Goal: Information Seeking & Learning: Learn about a topic

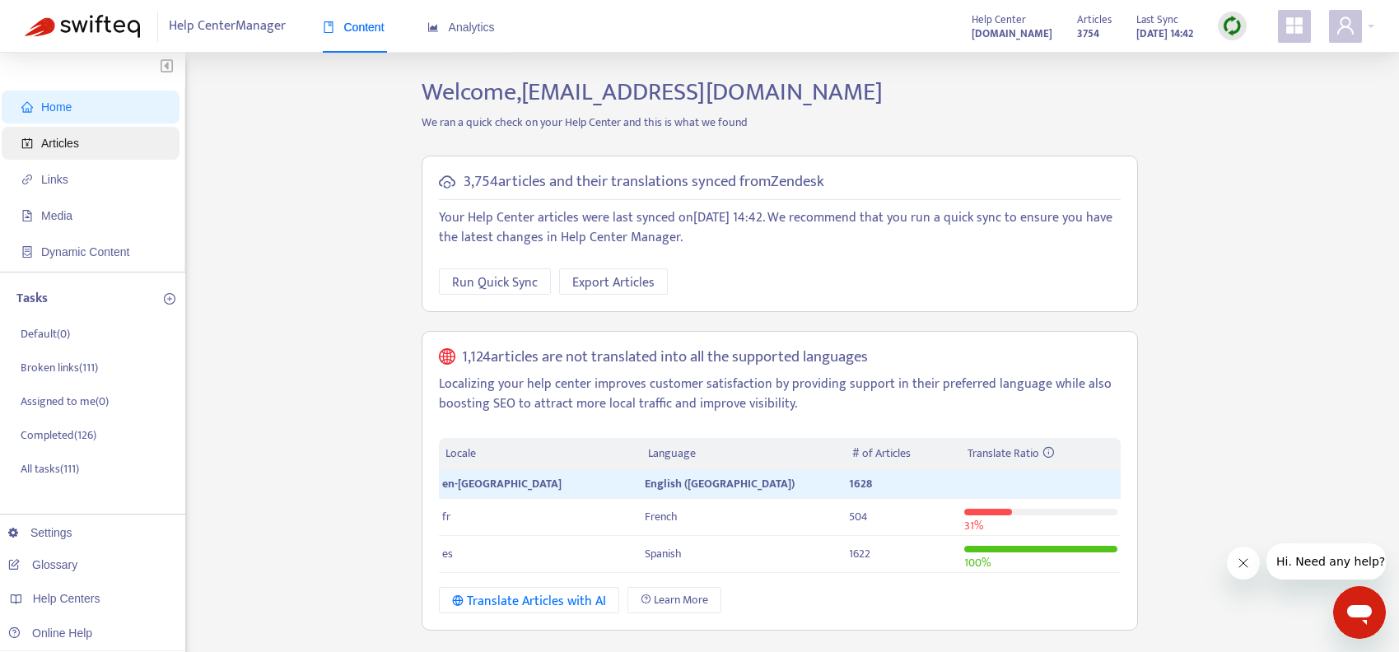
click at [64, 141] on span "Articles" at bounding box center [60, 143] width 38 height 13
click at [69, 146] on span "Articles" at bounding box center [60, 143] width 38 height 13
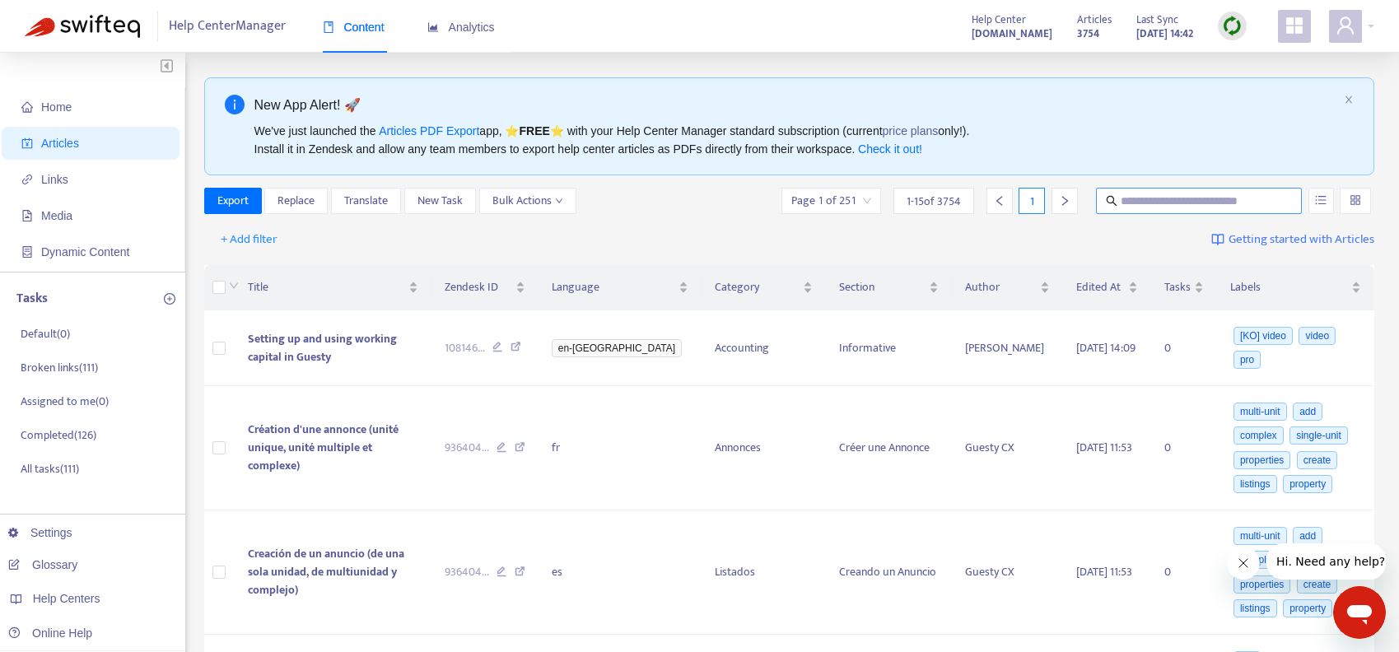
click at [1164, 203] on input "text" at bounding box center [1199, 201] width 158 height 18
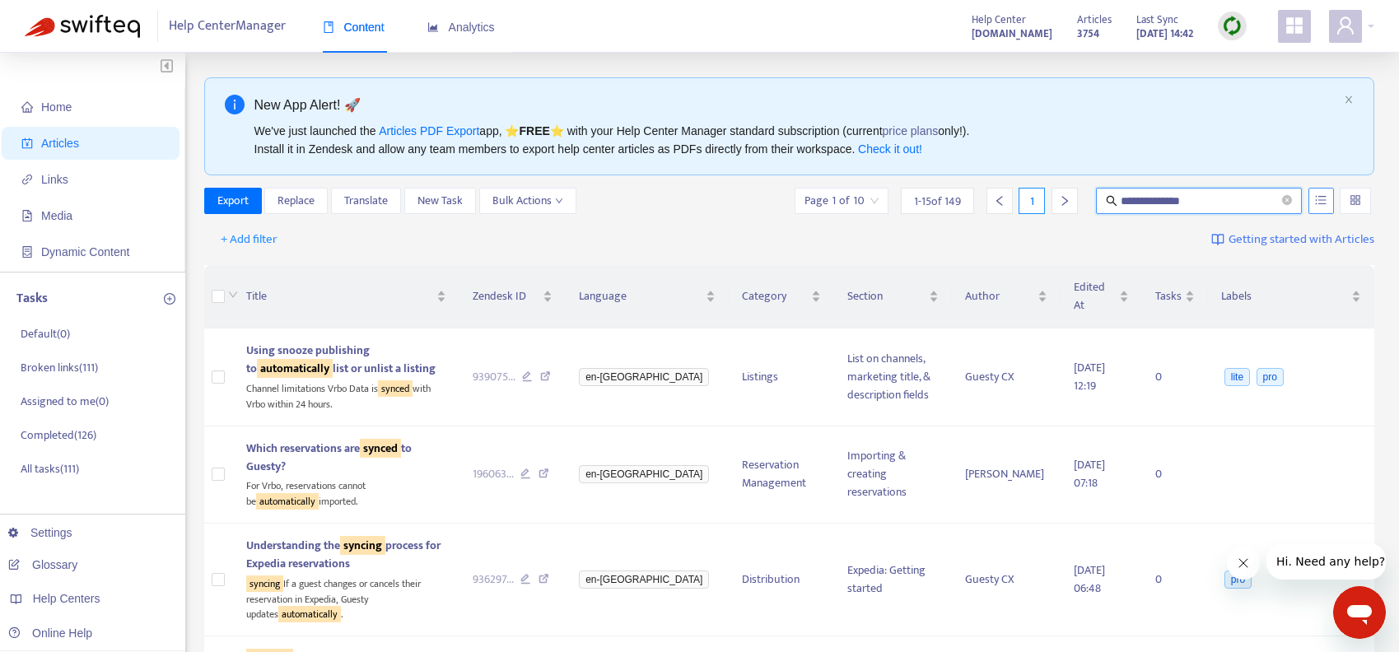
click at [1316, 201] on icon "unordered-list" at bounding box center [1321, 200] width 12 height 12
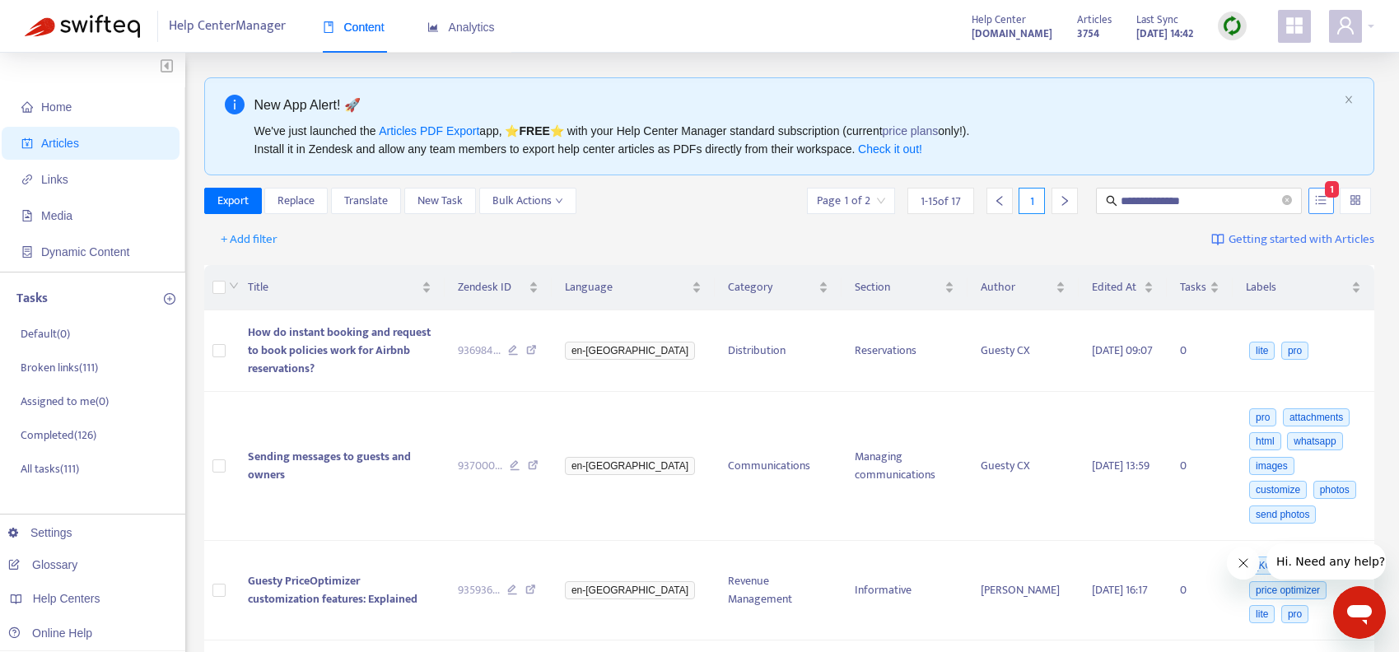
click at [1317, 201] on icon "unordered-list" at bounding box center [1321, 200] width 12 height 12
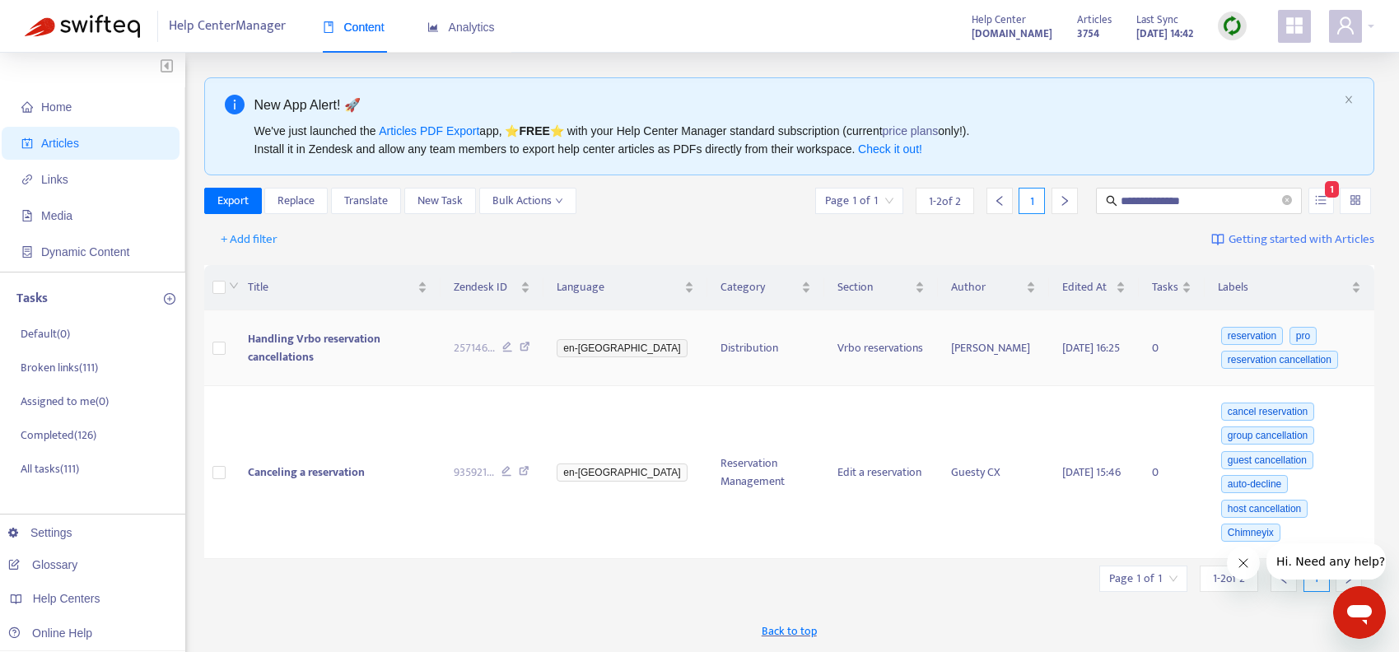
click at [366, 345] on span "Handling Vrbo reservation cancellations" at bounding box center [314, 347] width 133 height 37
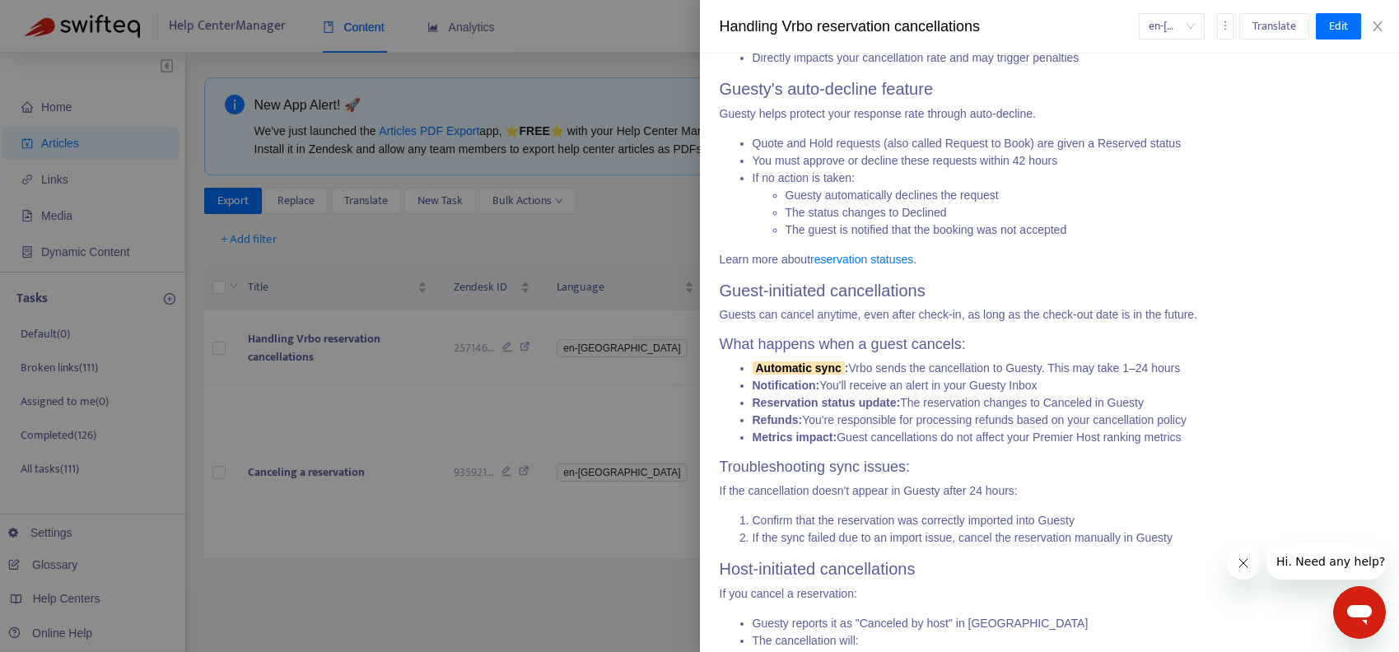
scroll to position [571, 0]
click at [1373, 21] on icon "close" at bounding box center [1377, 26] width 13 height 13
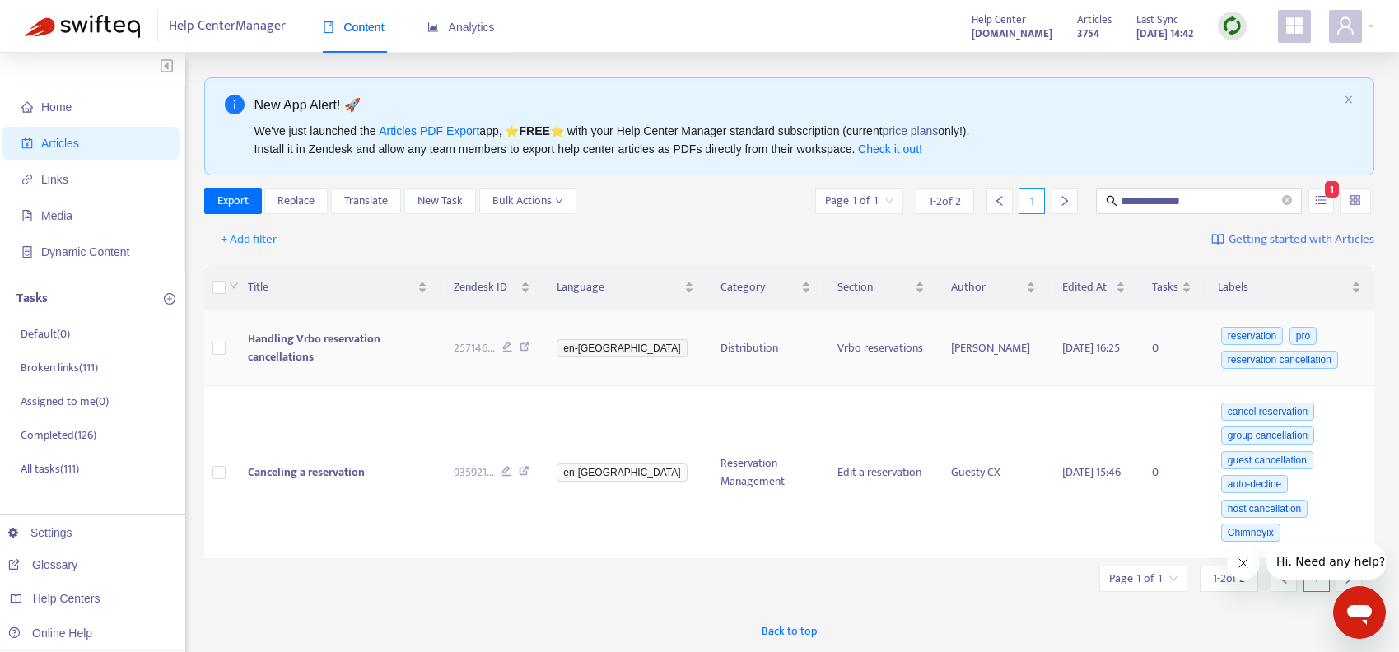
click at [530, 347] on icon at bounding box center [524, 349] width 11 height 15
click at [342, 471] on span "Canceling a reservation" at bounding box center [306, 472] width 117 height 19
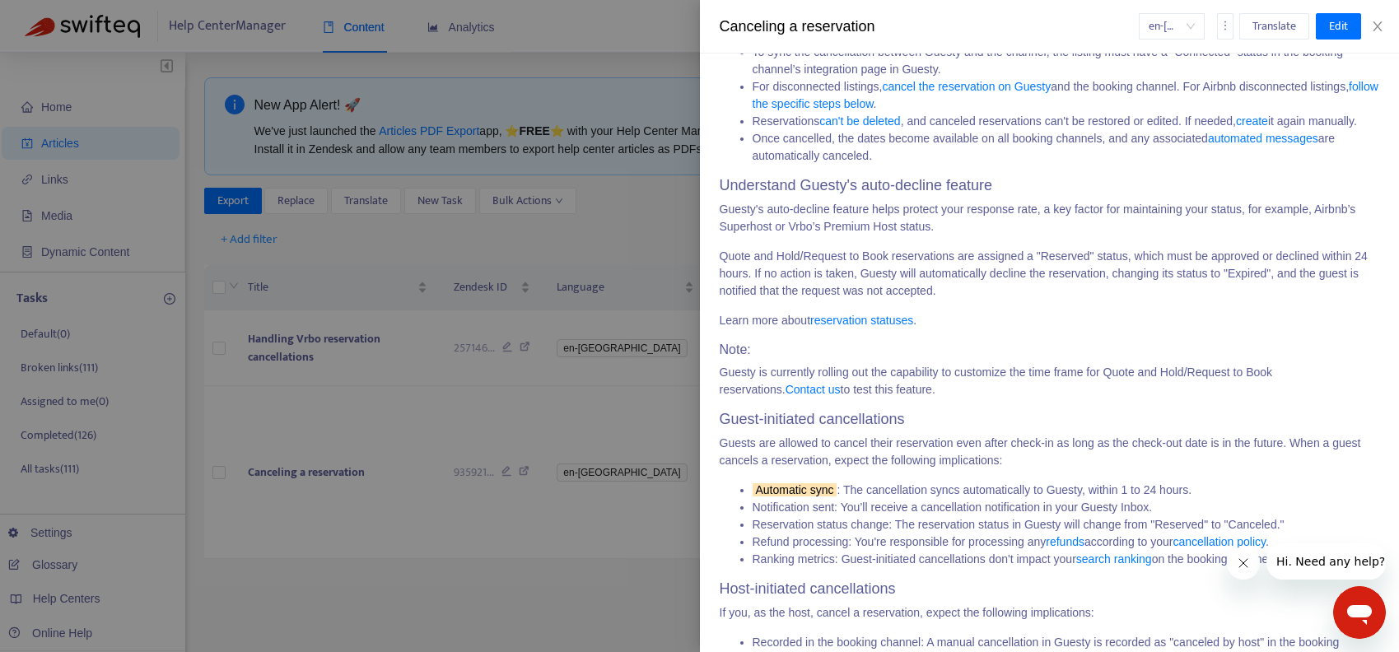
scroll to position [384, 0]
click at [607, 487] on div at bounding box center [699, 326] width 1399 height 652
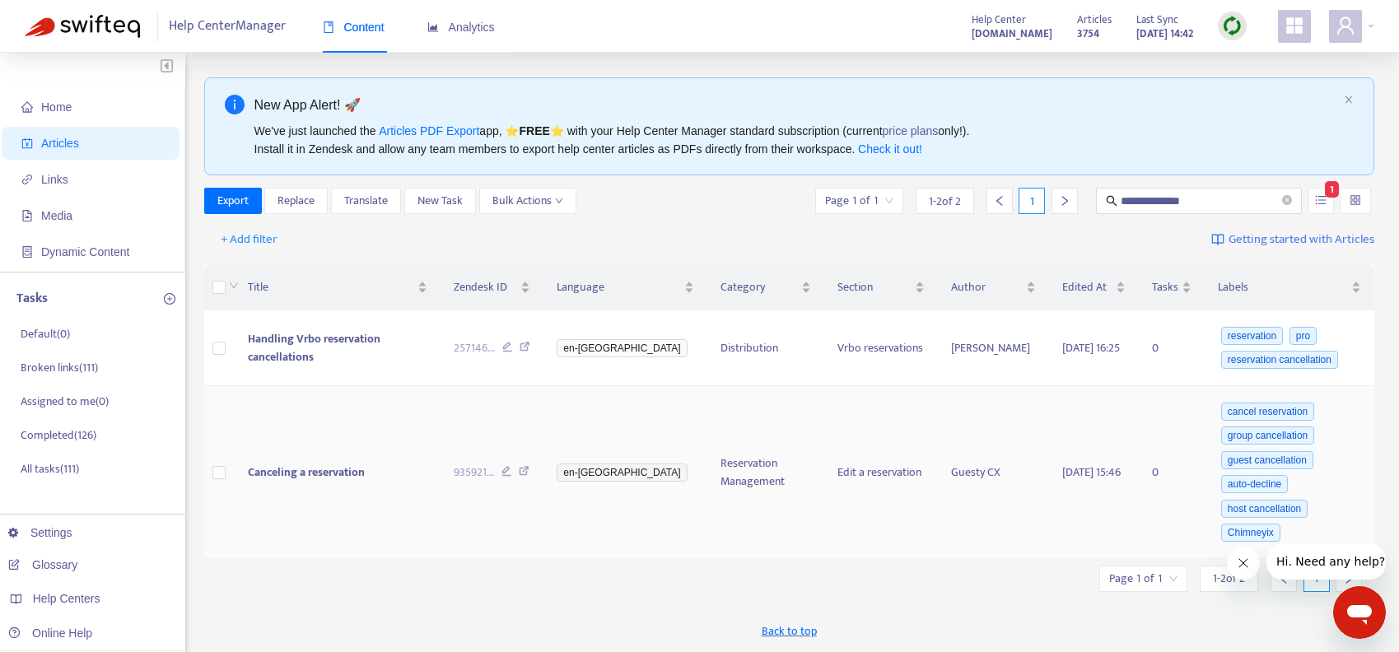
click at [529, 473] on icon at bounding box center [524, 473] width 11 height 15
drag, startPoint x: 1216, startPoint y: 202, endPoint x: 1030, endPoint y: 202, distance: 186.1
click at [1030, 202] on div "**********" at bounding box center [1093, 201] width 562 height 26
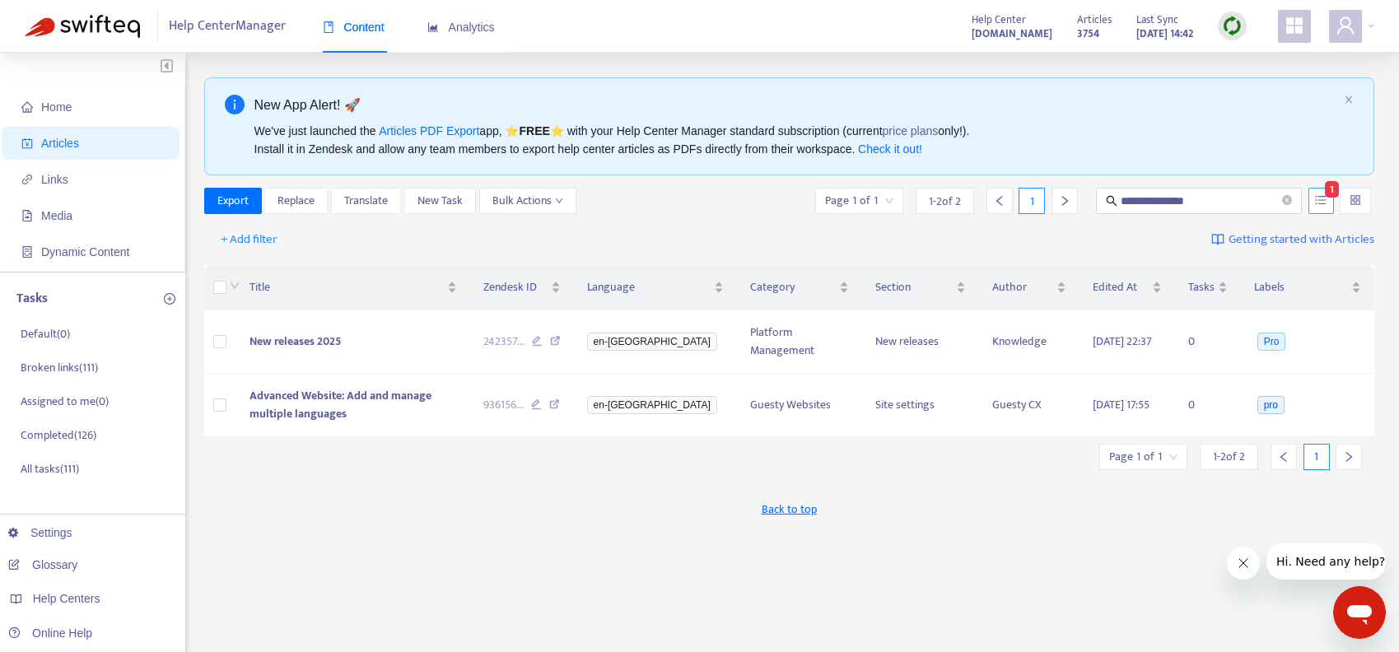
click at [1327, 200] on button "button" at bounding box center [1321, 201] width 26 height 26
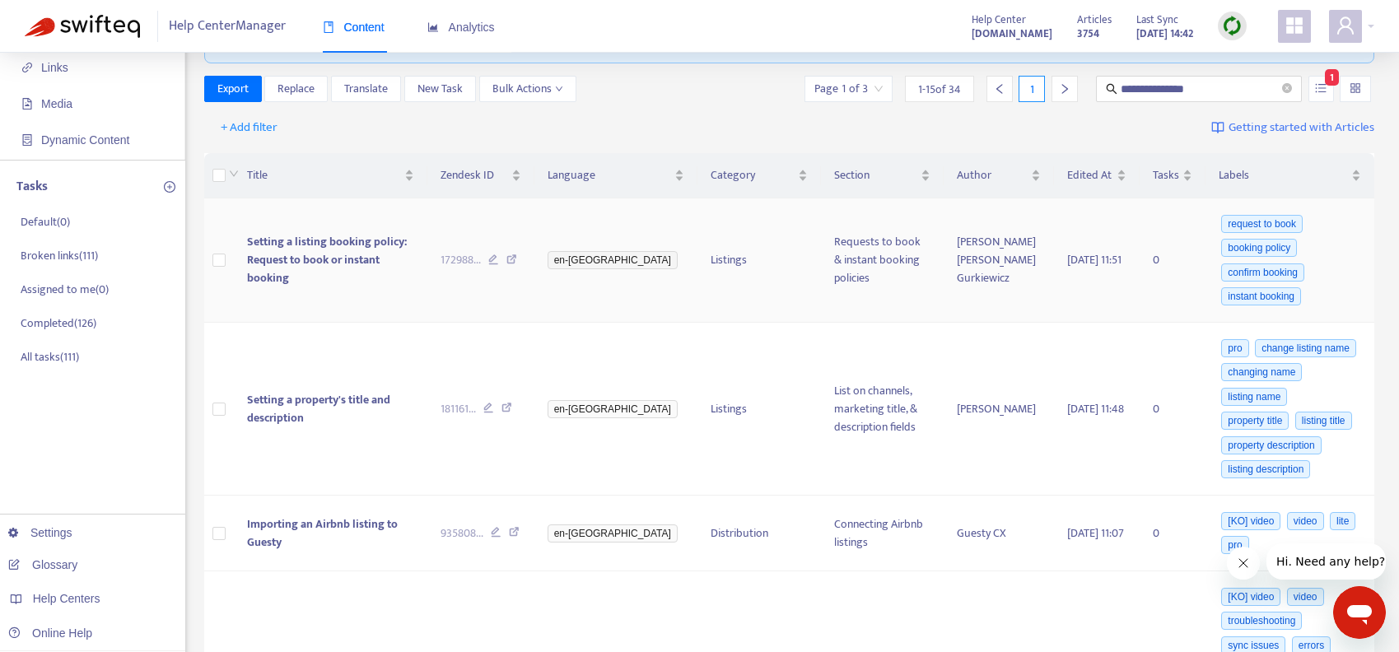
scroll to position [114, 0]
click at [390, 408] on span "Setting a property's title and description" at bounding box center [318, 407] width 143 height 37
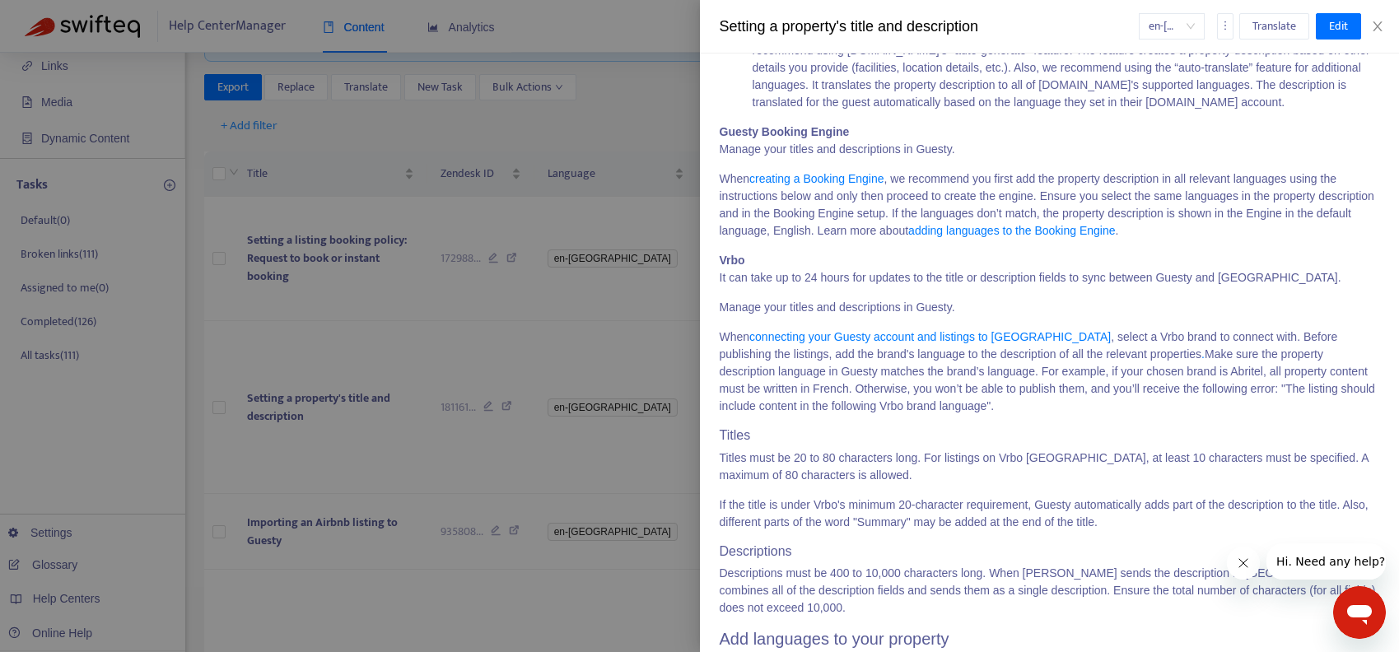
scroll to position [1450, 0]
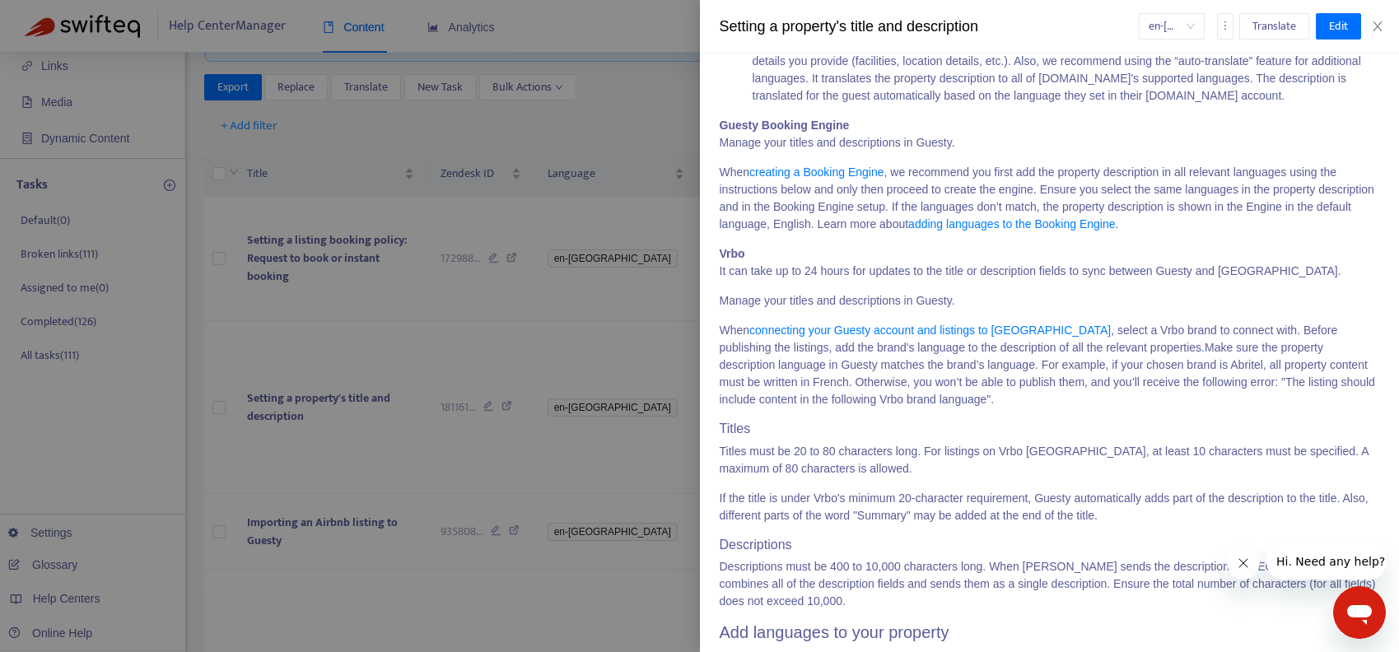
click at [528, 310] on div at bounding box center [699, 326] width 1399 height 652
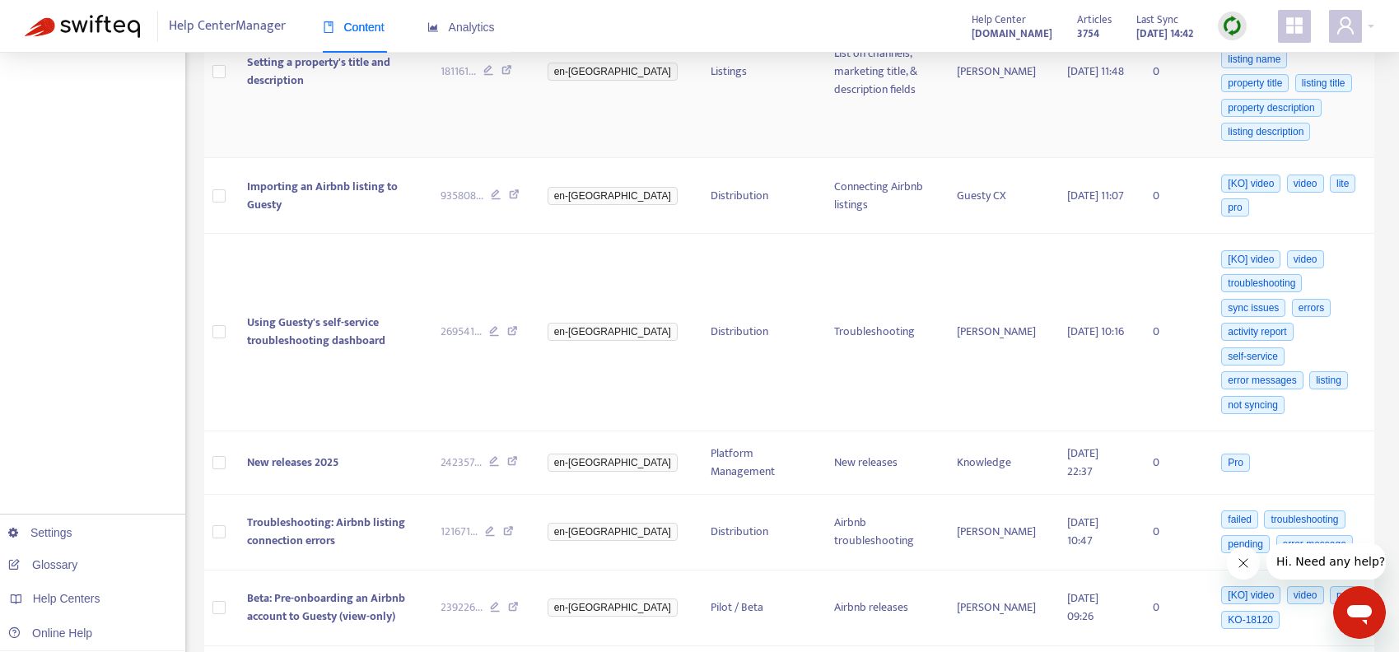
scroll to position [451, 0]
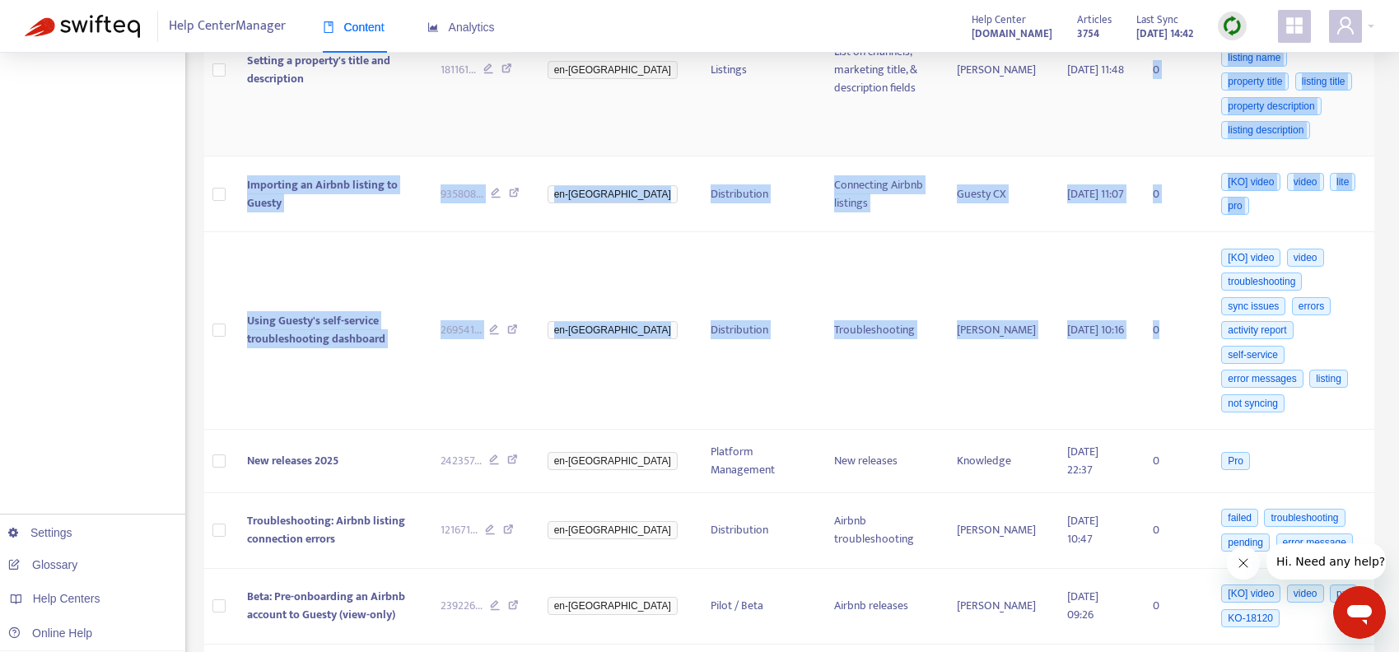
drag, startPoint x: 1125, startPoint y: 75, endPoint x: 1125, endPoint y: 799, distance: 724.5
click at [1125, 651] on html "**********" at bounding box center [699, 490] width 1399 height 1883
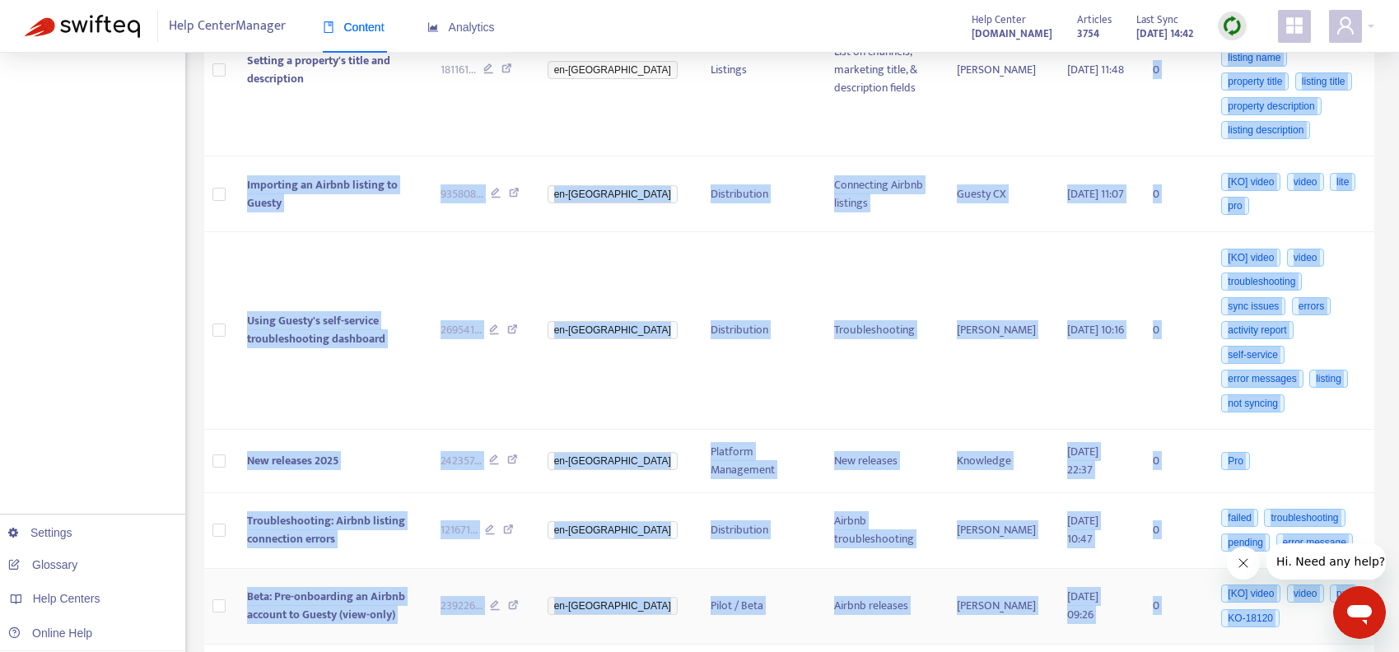
scroll to position [0, 0]
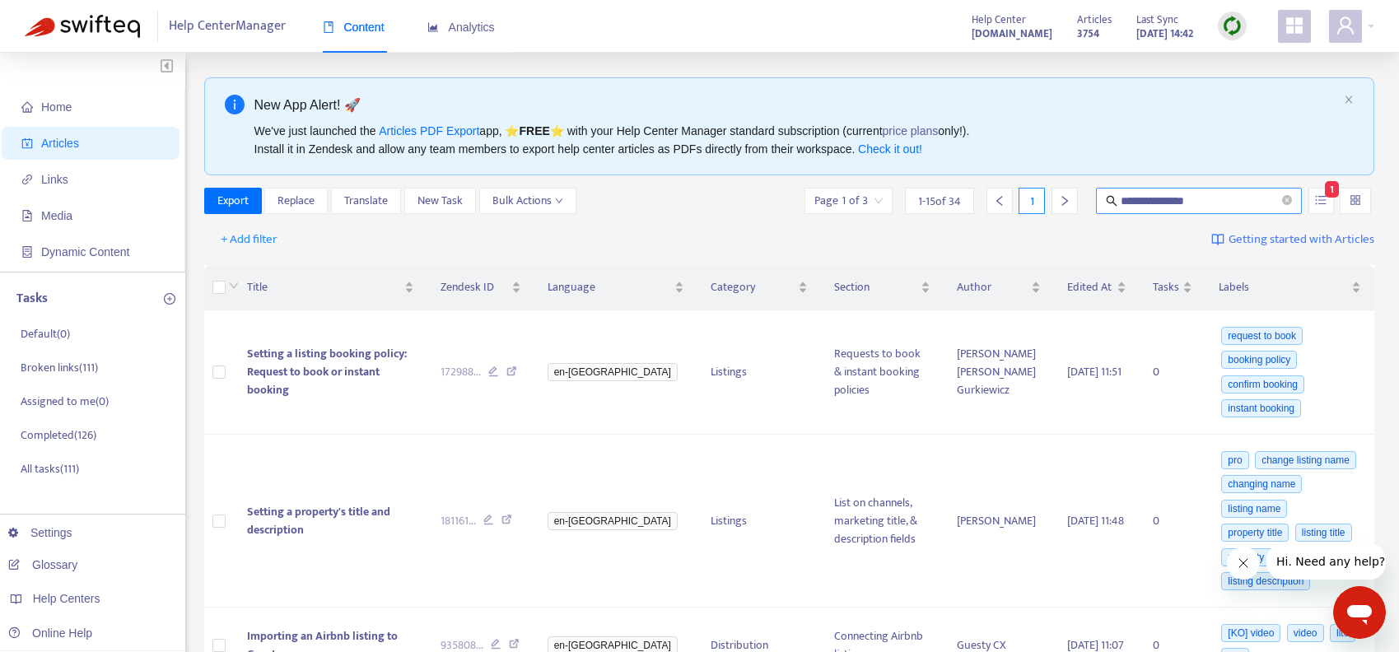
click at [1182, 199] on input "**********" at bounding box center [1199, 201] width 158 height 18
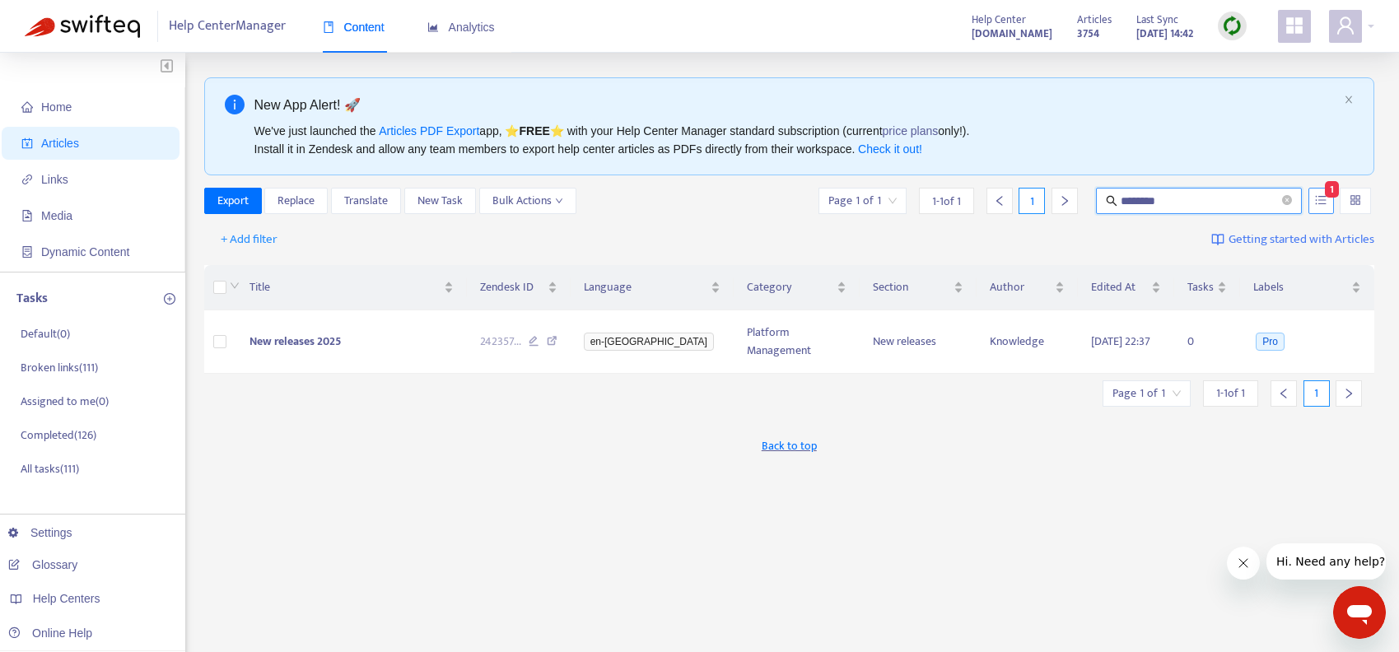
click at [1320, 203] on icon "unordered-list" at bounding box center [1321, 200] width 12 height 12
click at [1179, 203] on input "********" at bounding box center [1199, 201] width 158 height 18
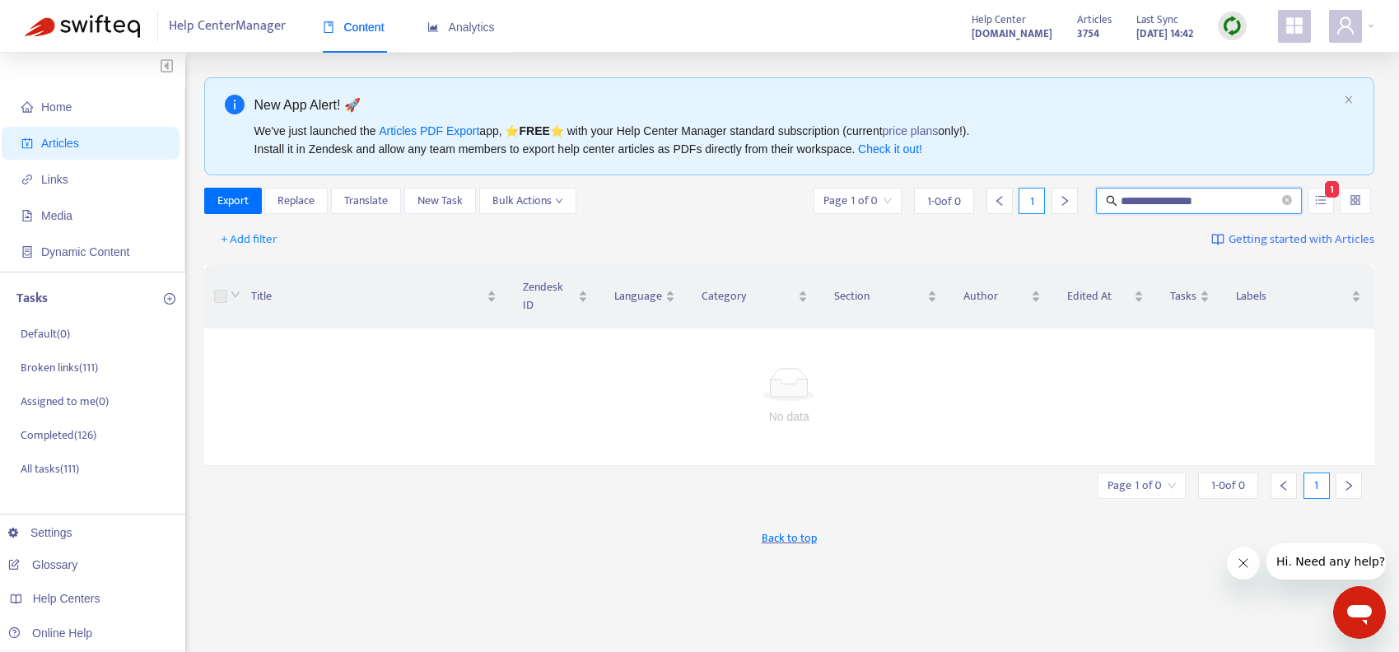
click at [1195, 203] on input "**********" at bounding box center [1199, 201] width 158 height 18
type input "**********"
click at [1316, 197] on icon "unordered-list" at bounding box center [1321, 200] width 12 height 12
click at [1255, 274] on span "Match Case" at bounding box center [1247, 275] width 69 height 18
click at [1207, 268] on label "Match Case" at bounding box center [1264, 275] width 140 height 18
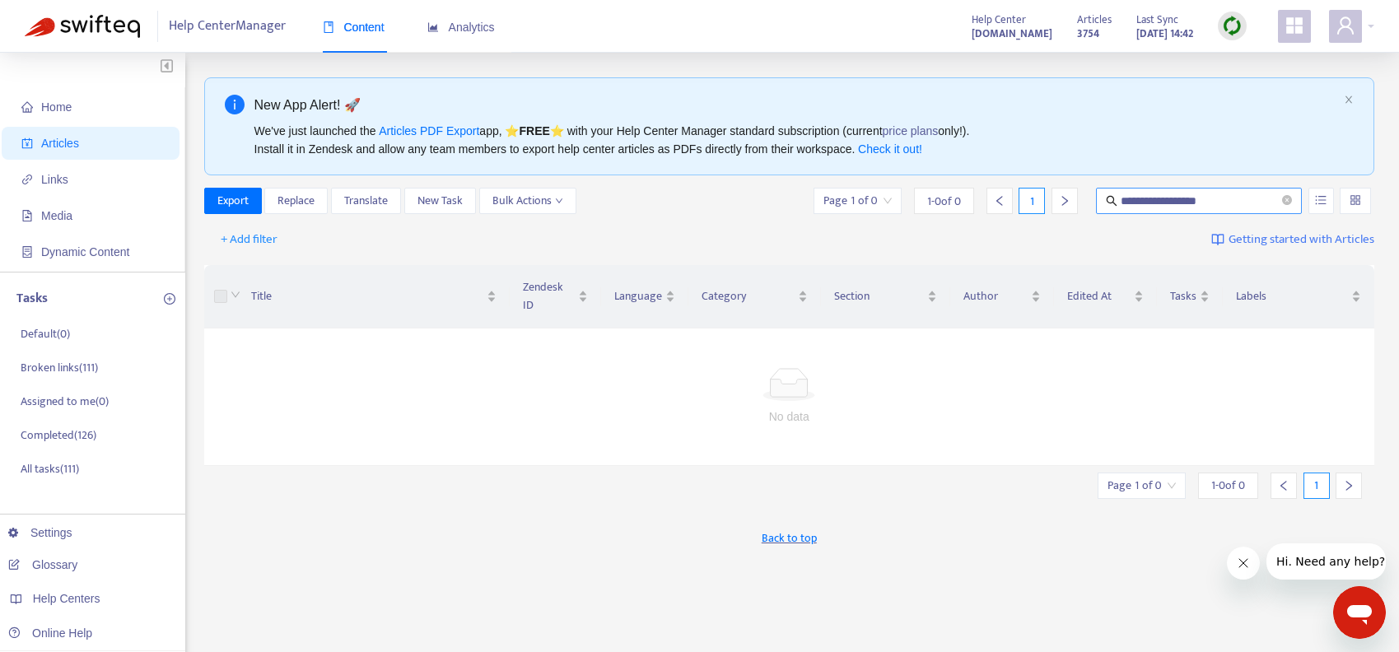
click at [1239, 205] on input "**********" at bounding box center [1199, 201] width 158 height 18
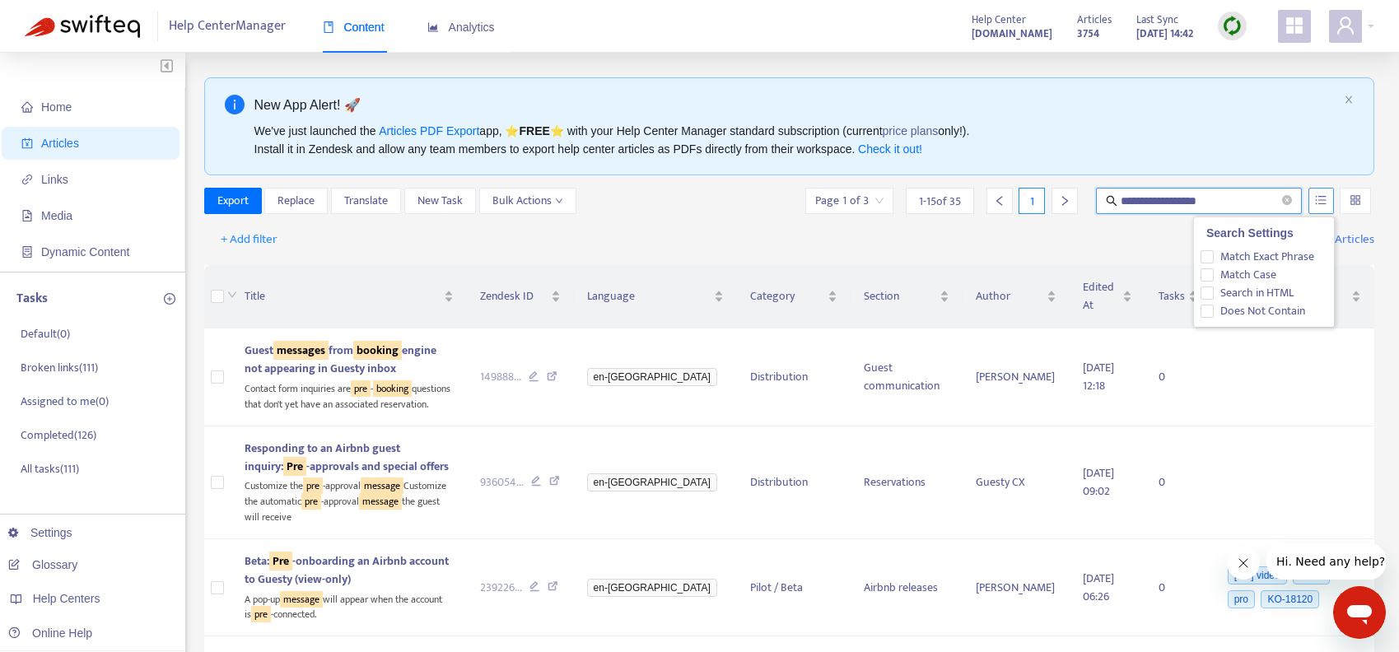
click at [1319, 203] on icon "unordered-list" at bounding box center [1321, 200] width 11 height 9
click at [1218, 257] on span "Match Exact Phrase" at bounding box center [1266, 257] width 107 height 18
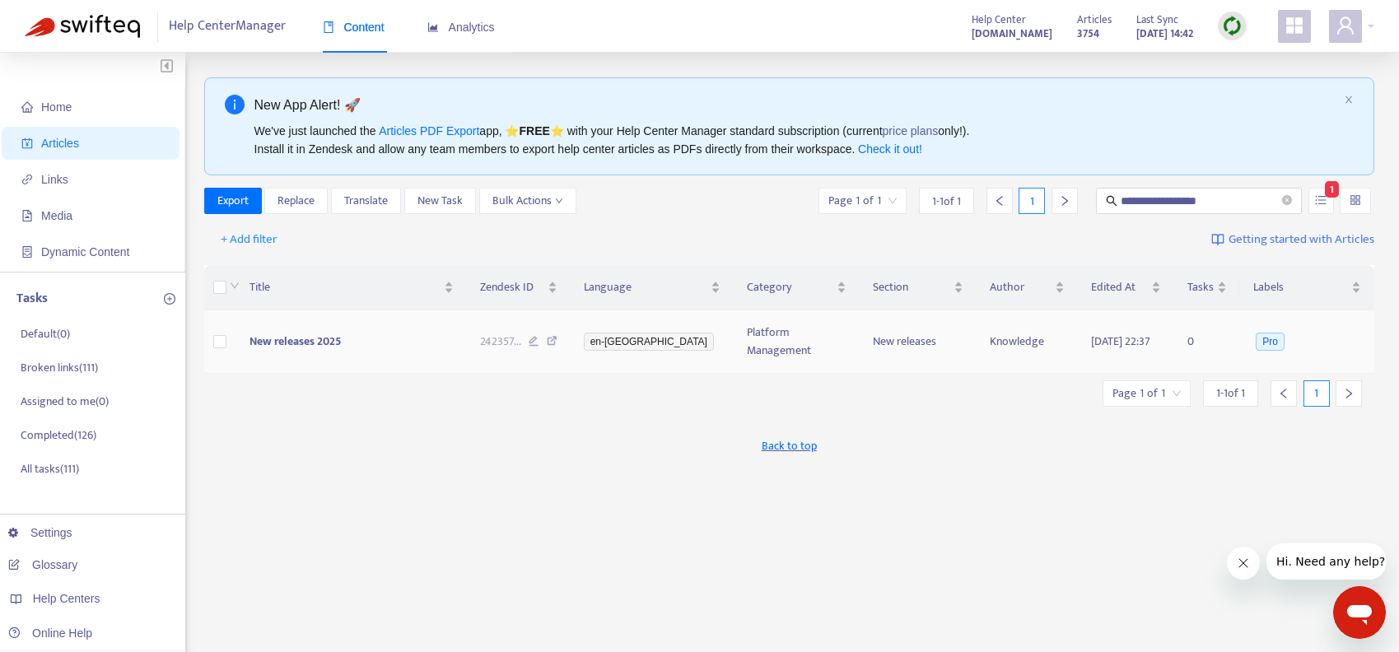
click at [262, 339] on span "New releases 2025" at bounding box center [294, 341] width 91 height 19
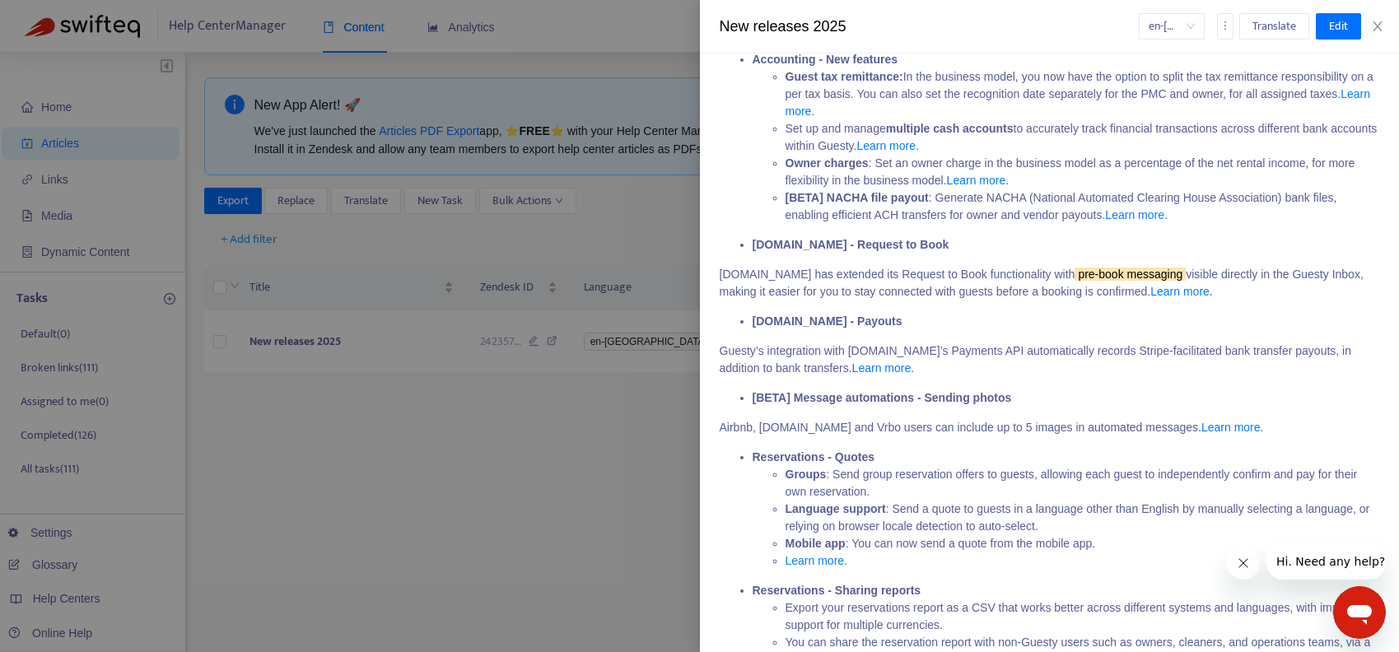
scroll to position [2142, 0]
click at [1209, 296] on link "Learn more" at bounding box center [1179, 288] width 59 height 13
